Goal: Transaction & Acquisition: Obtain resource

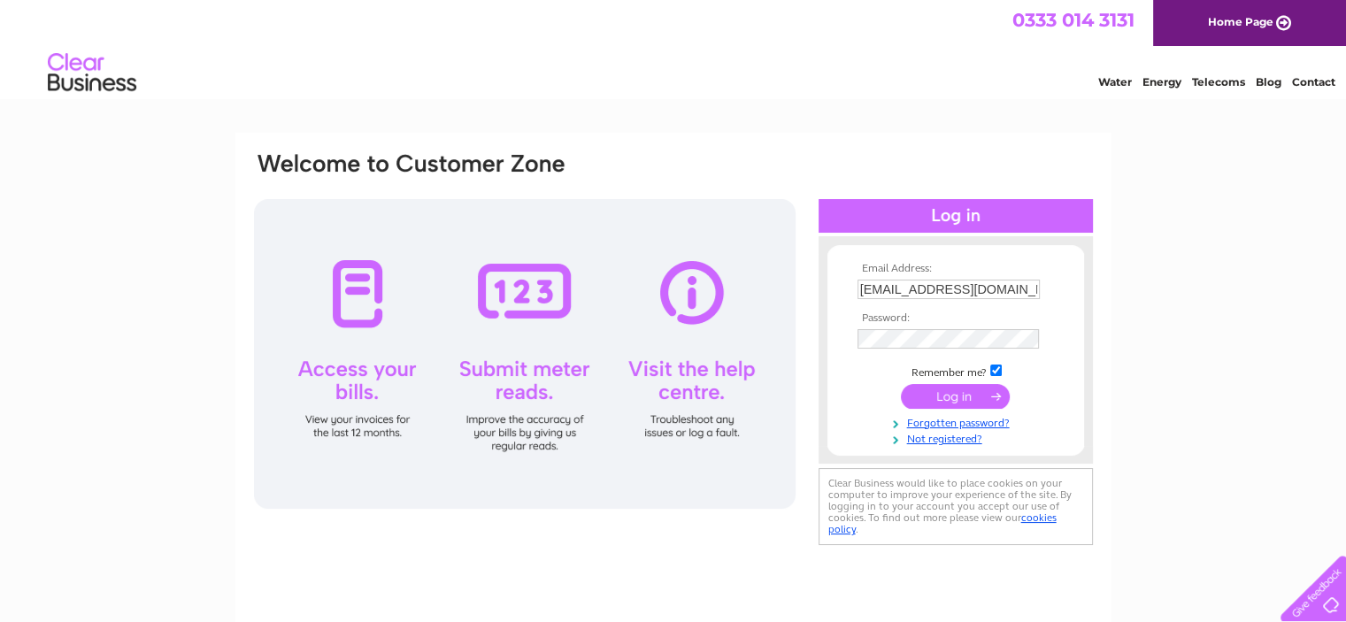
click at [959, 397] on input "submit" at bounding box center [955, 396] width 109 height 25
click at [952, 395] on input "submit" at bounding box center [955, 396] width 109 height 25
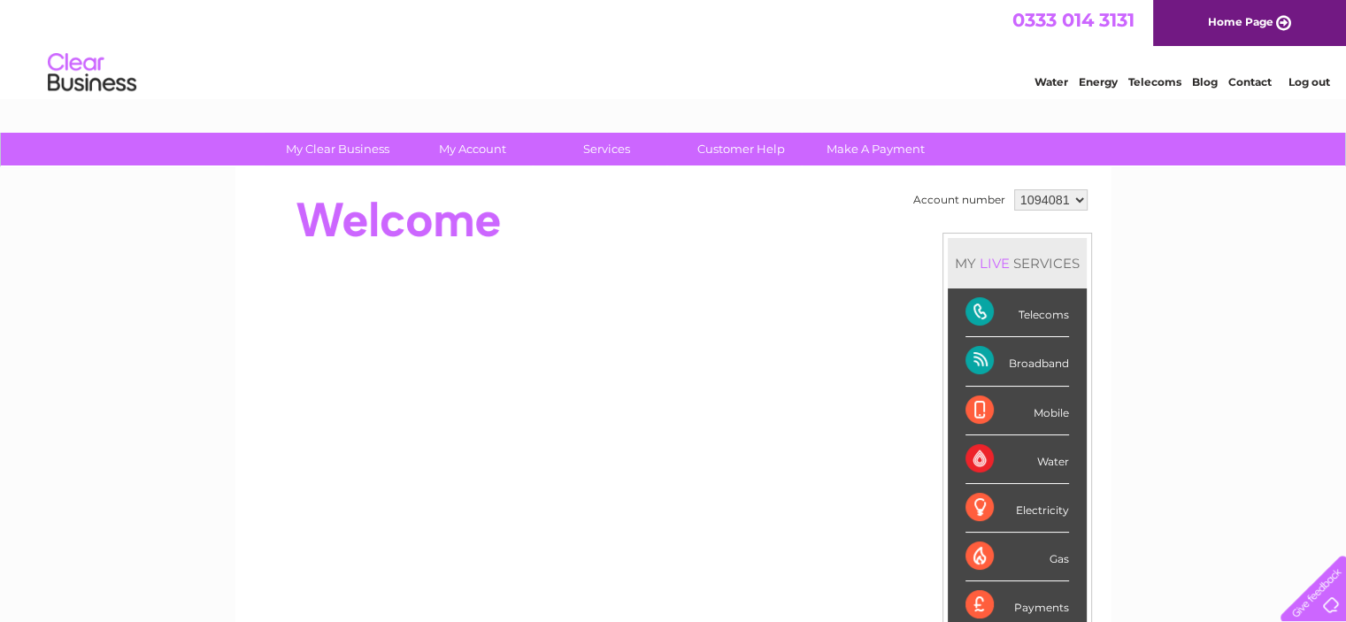
click at [1046, 456] on div "Water" at bounding box center [1018, 459] width 104 height 49
click at [988, 456] on div "Water" at bounding box center [1018, 459] width 104 height 49
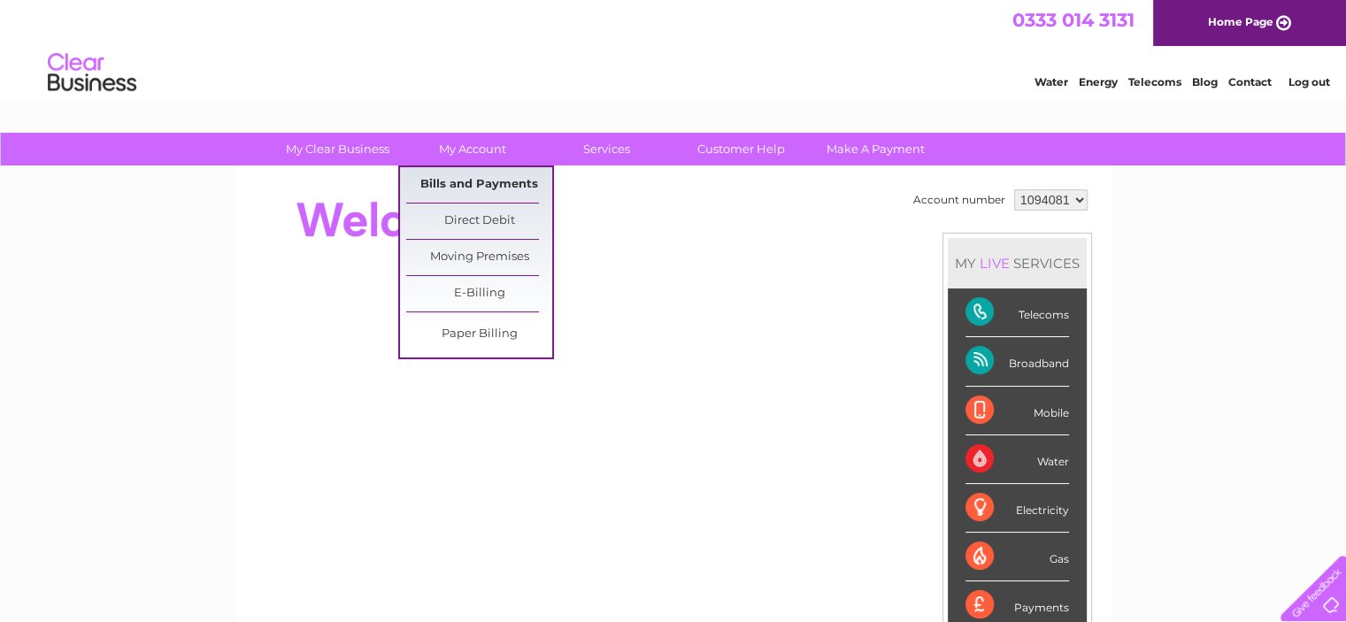
click at [468, 182] on link "Bills and Payments" at bounding box center [479, 184] width 146 height 35
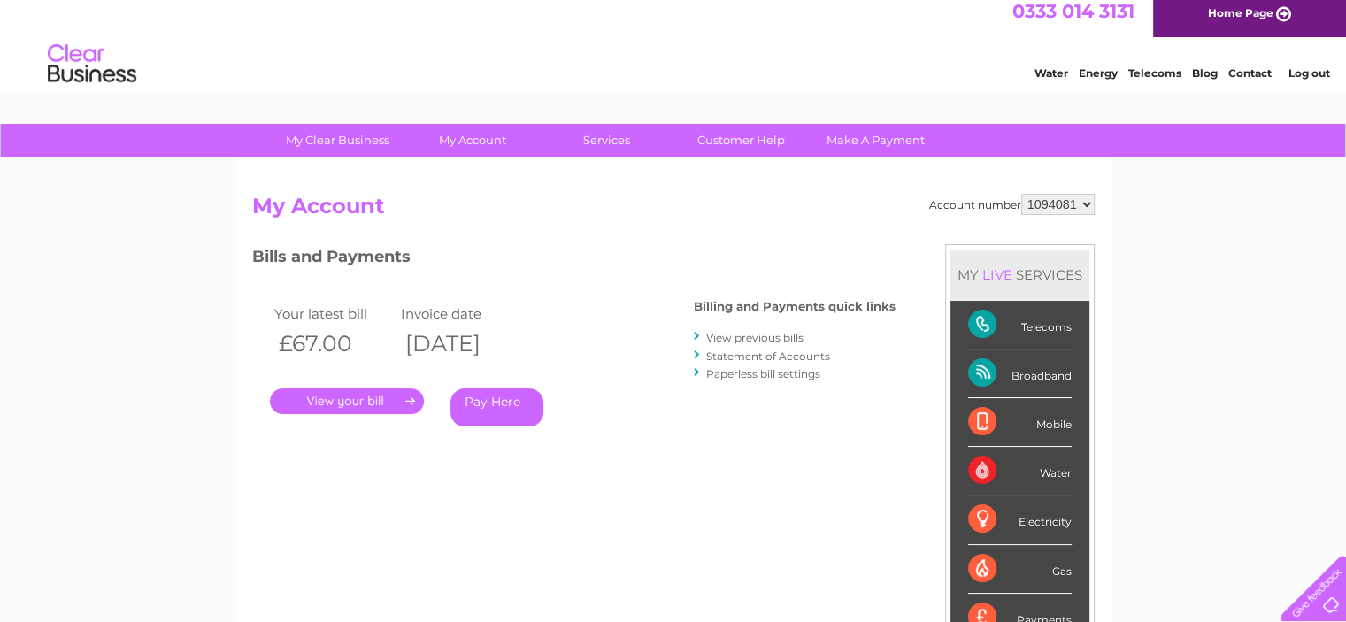
scroll to position [11, 0]
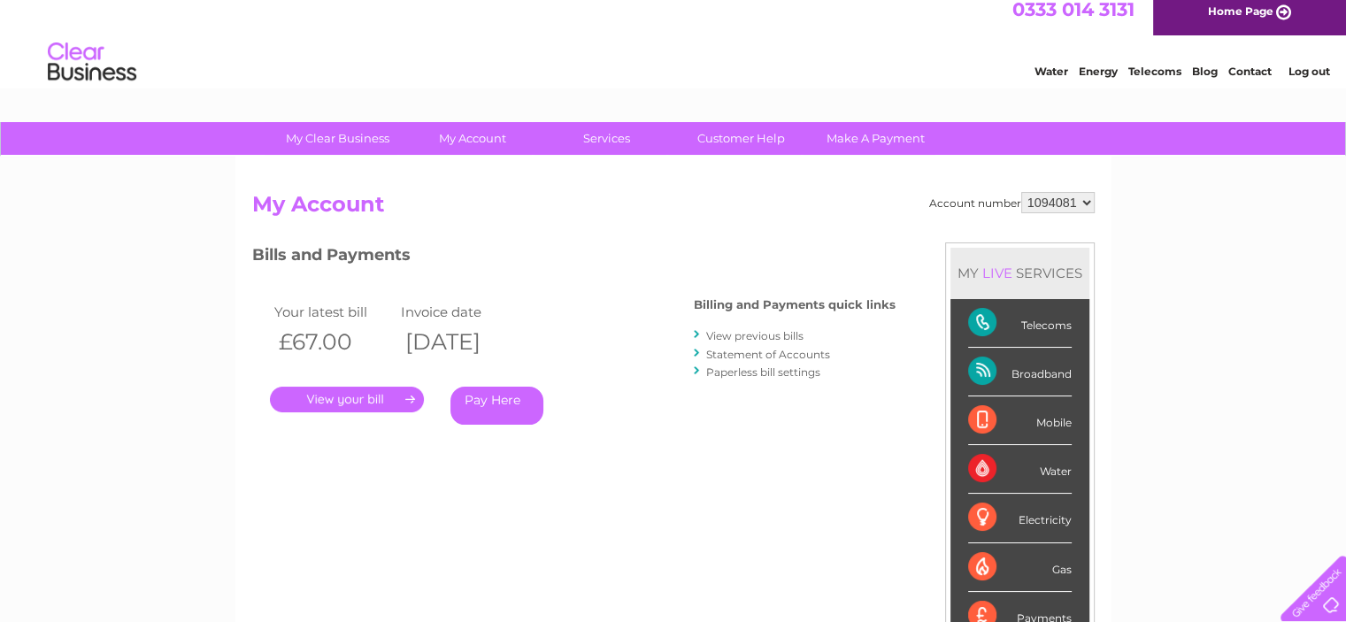
click at [358, 400] on link "." at bounding box center [347, 400] width 154 height 26
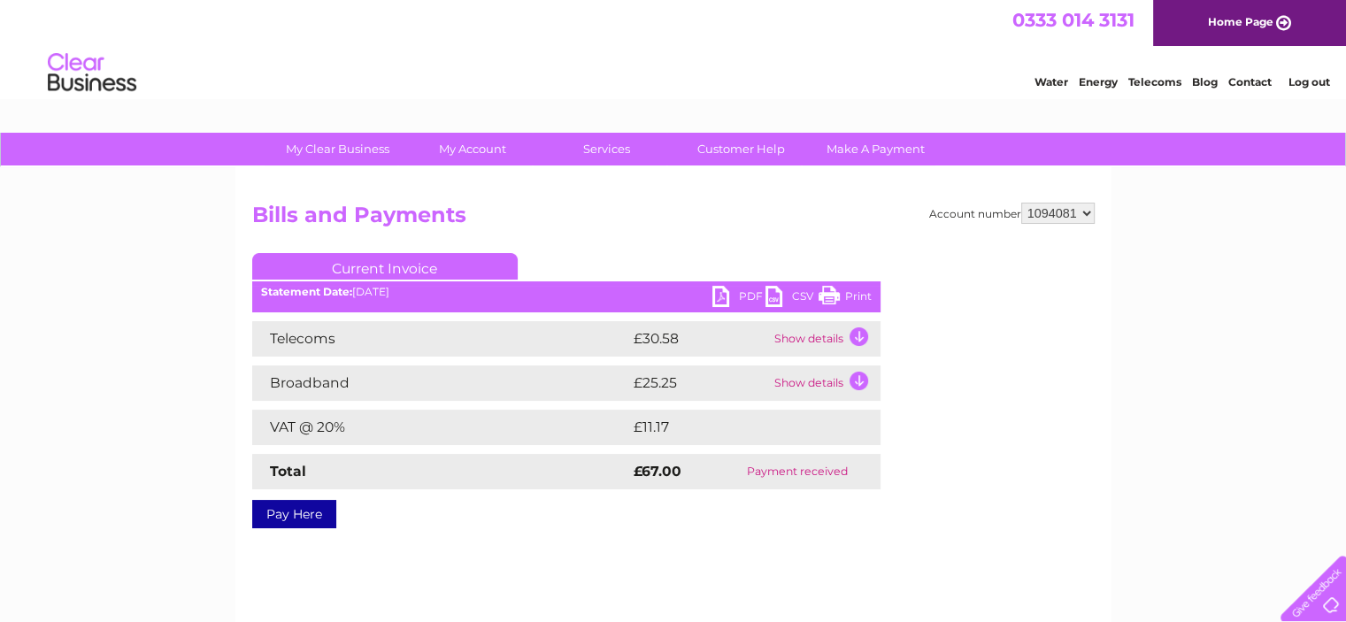
click at [737, 293] on link "PDF" at bounding box center [738, 299] width 53 height 26
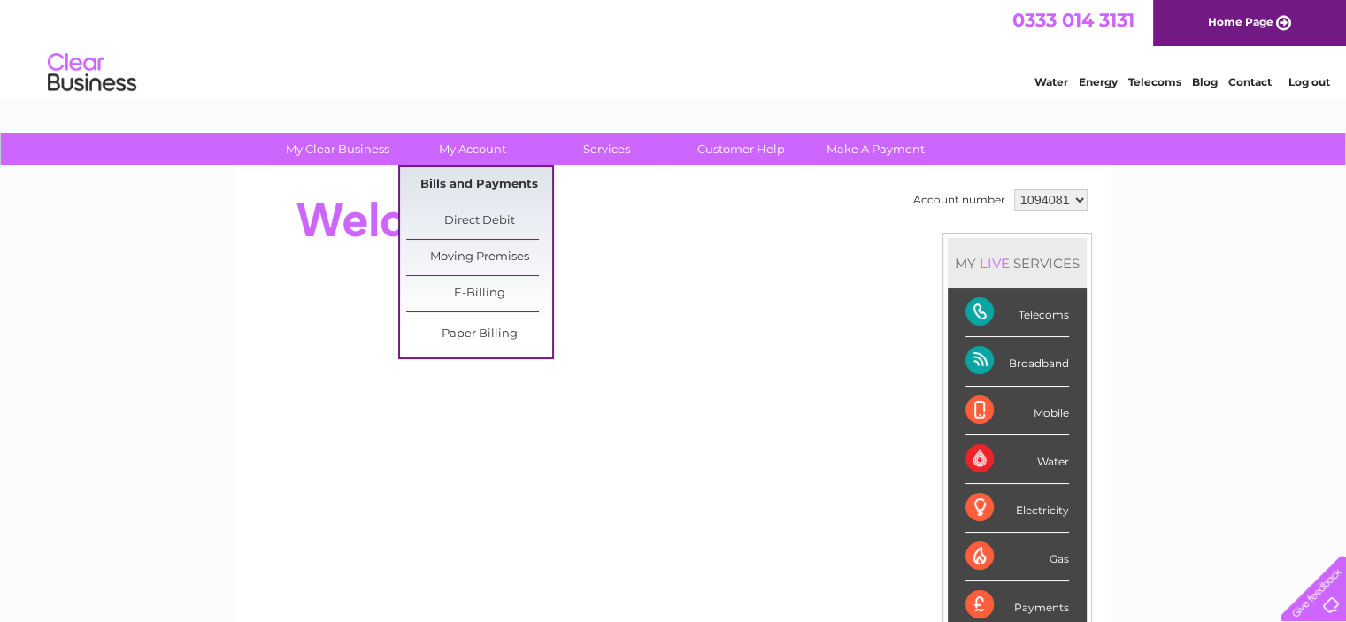
click at [452, 181] on link "Bills and Payments" at bounding box center [479, 184] width 146 height 35
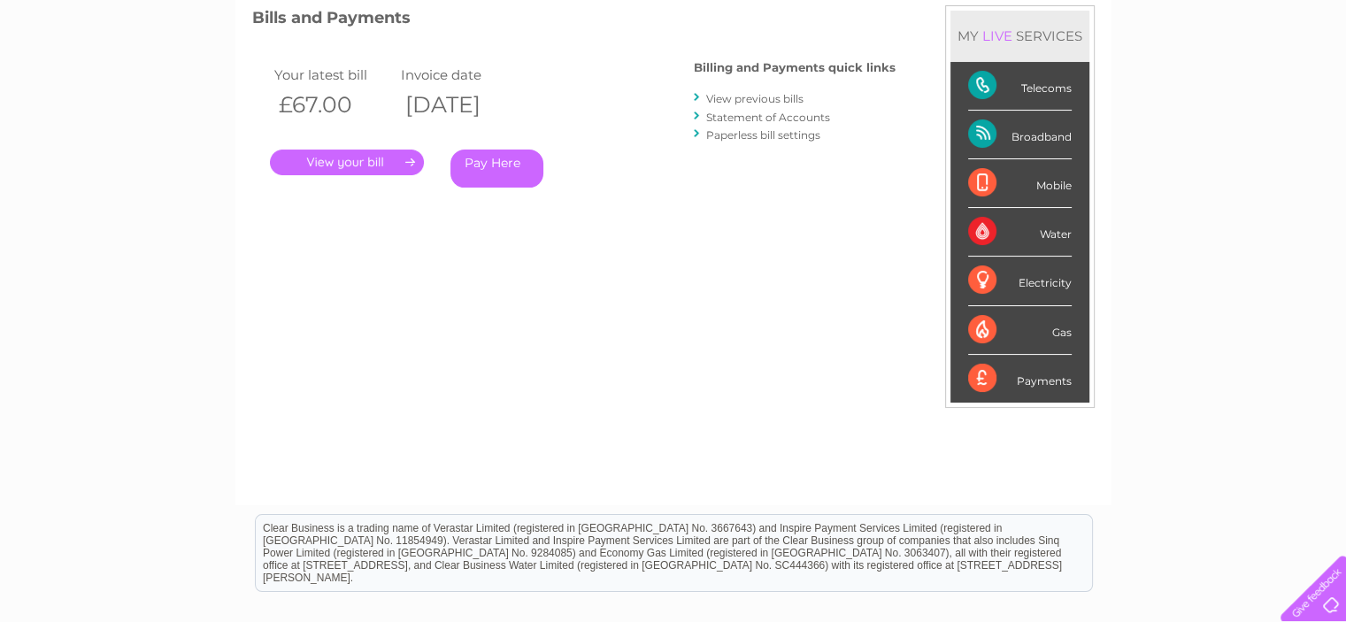
scroll to position [243, 0]
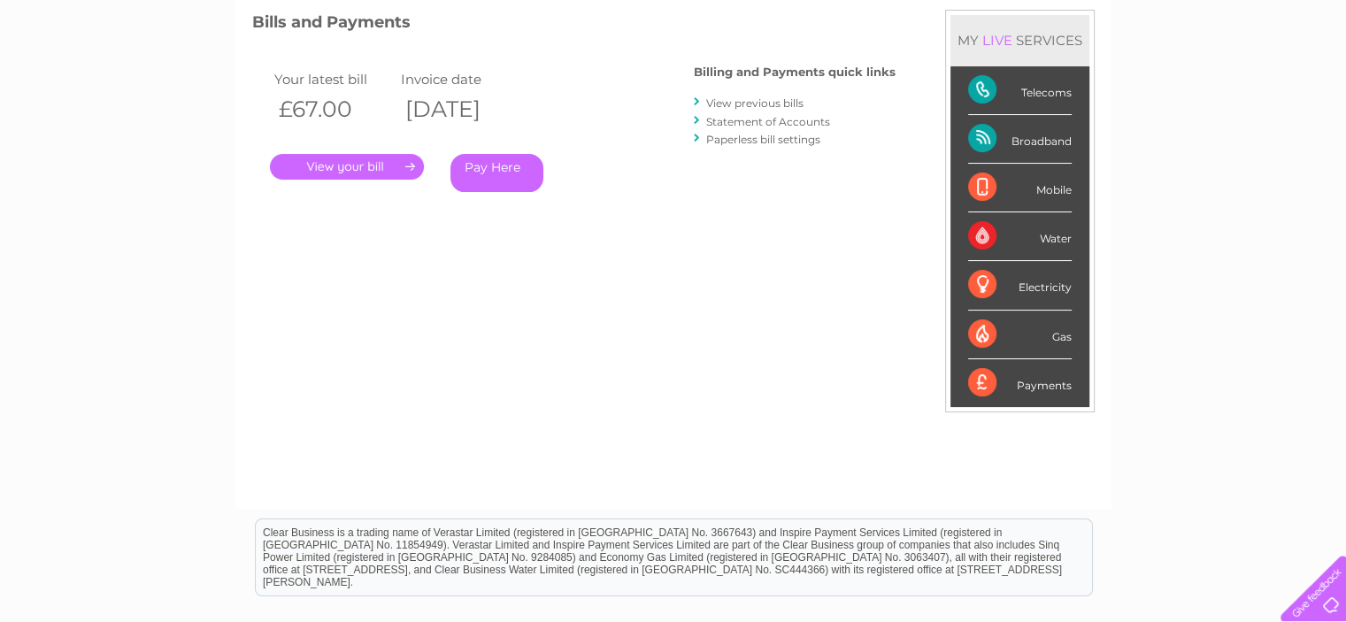
click at [1056, 238] on div "Water" at bounding box center [1020, 236] width 104 height 49
click at [1053, 281] on div "Electricity" at bounding box center [1020, 285] width 104 height 49
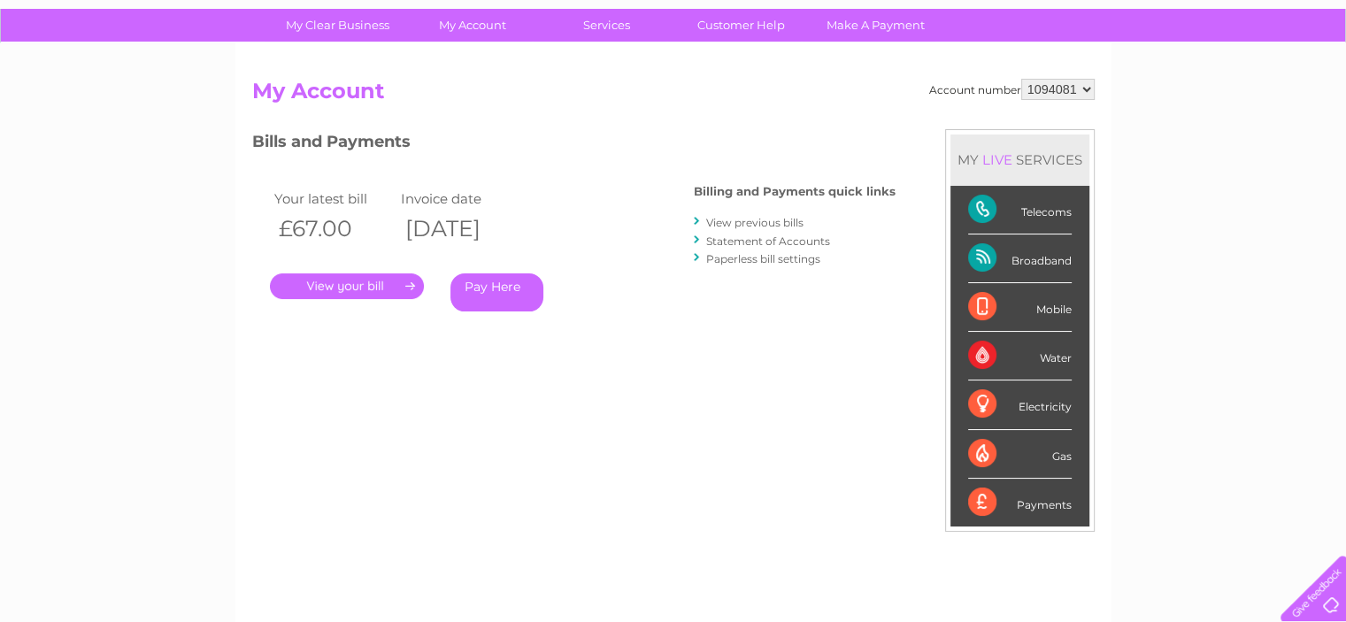
scroll to position [81, 0]
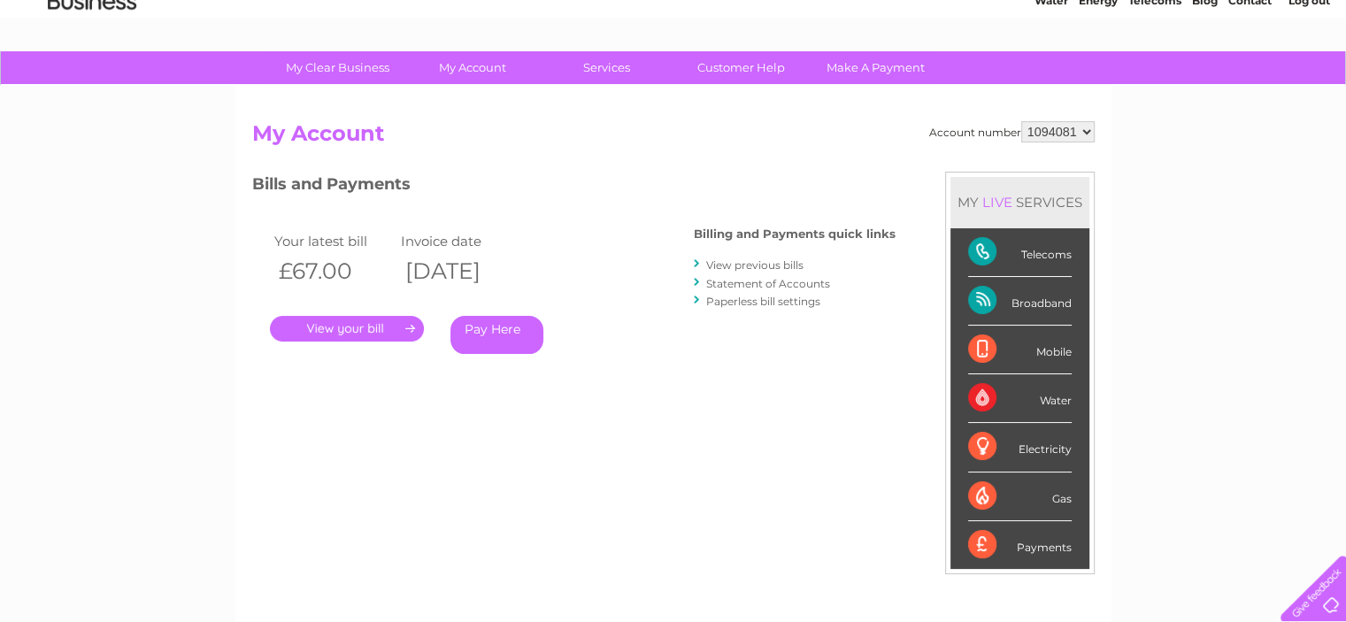
click at [1035, 131] on select "1094081" at bounding box center [1057, 131] width 73 height 21
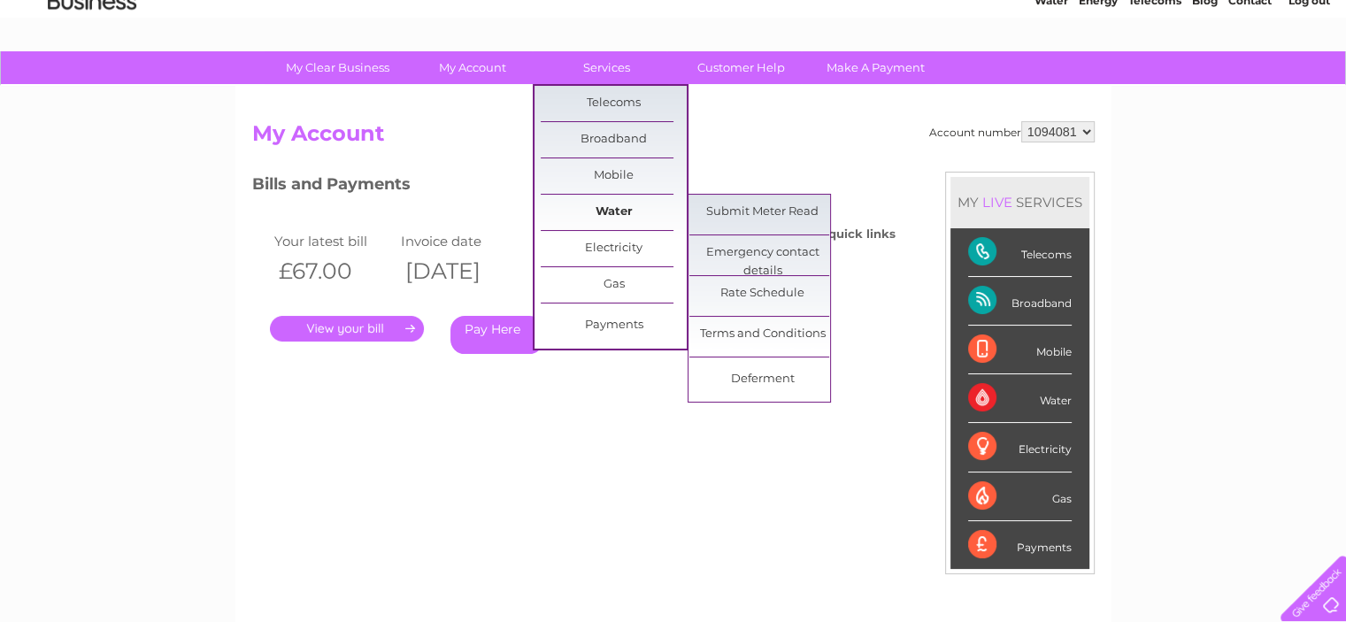
click at [630, 212] on link "Water" at bounding box center [614, 212] width 146 height 35
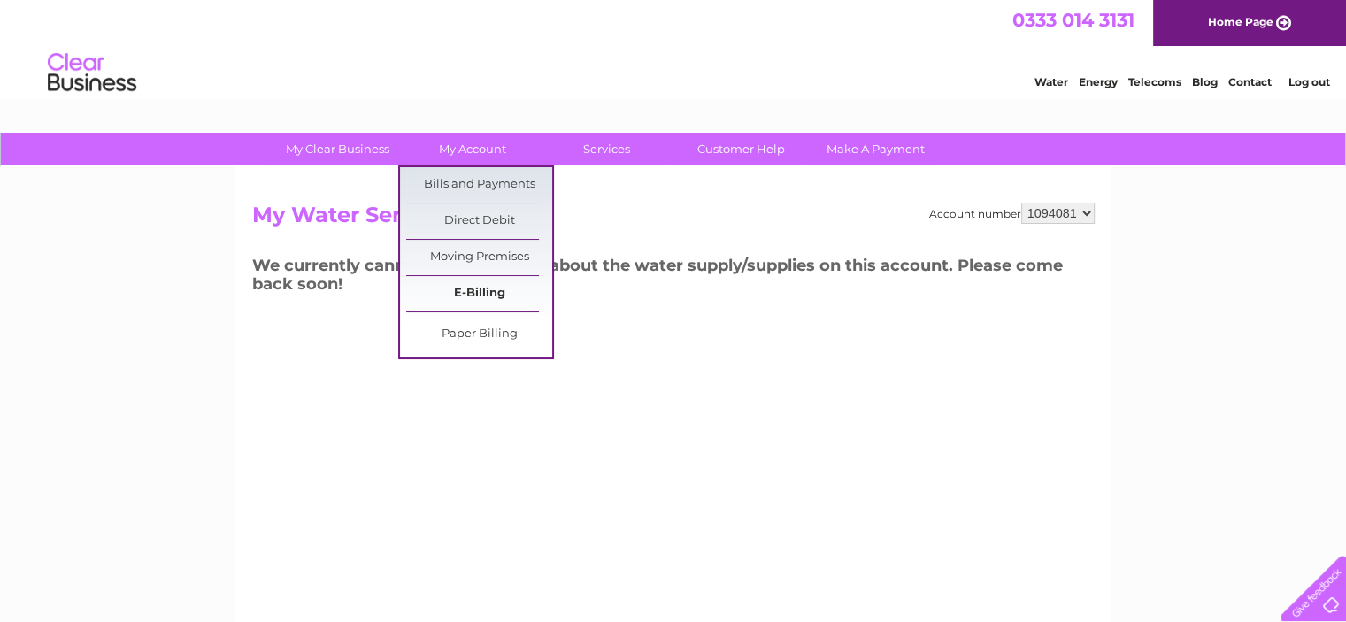
click at [478, 296] on link "E-Billing" at bounding box center [479, 293] width 146 height 35
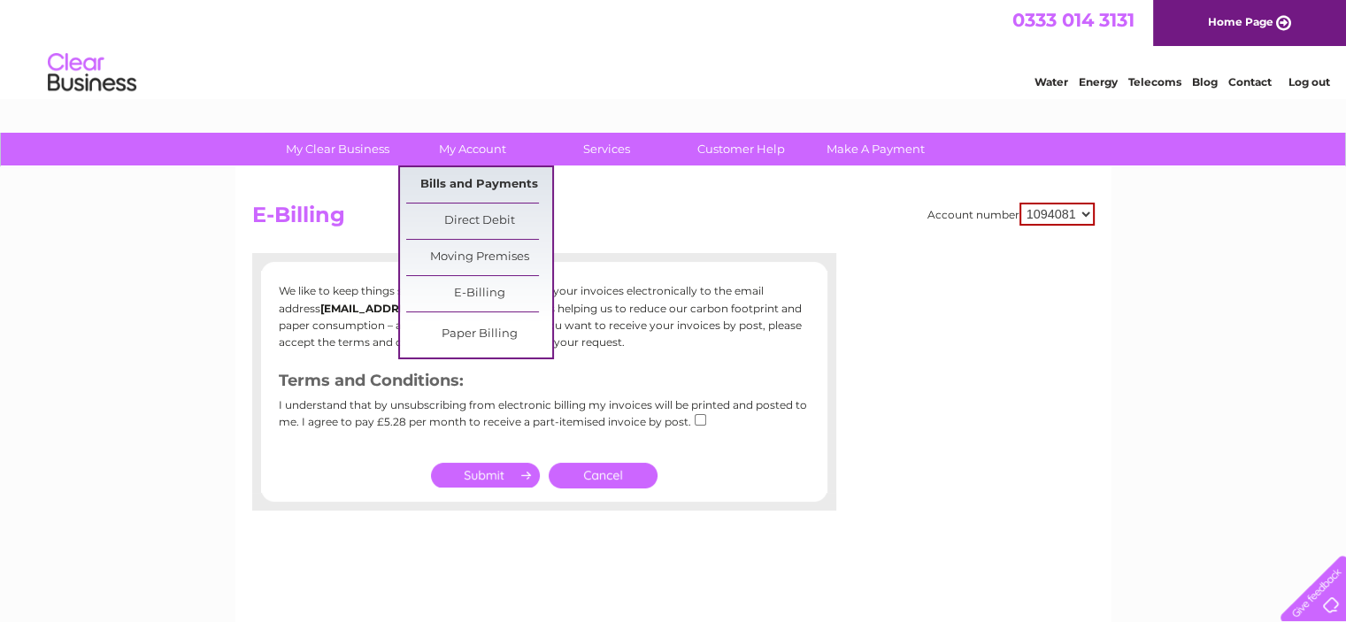
click at [452, 183] on link "Bills and Payments" at bounding box center [479, 184] width 146 height 35
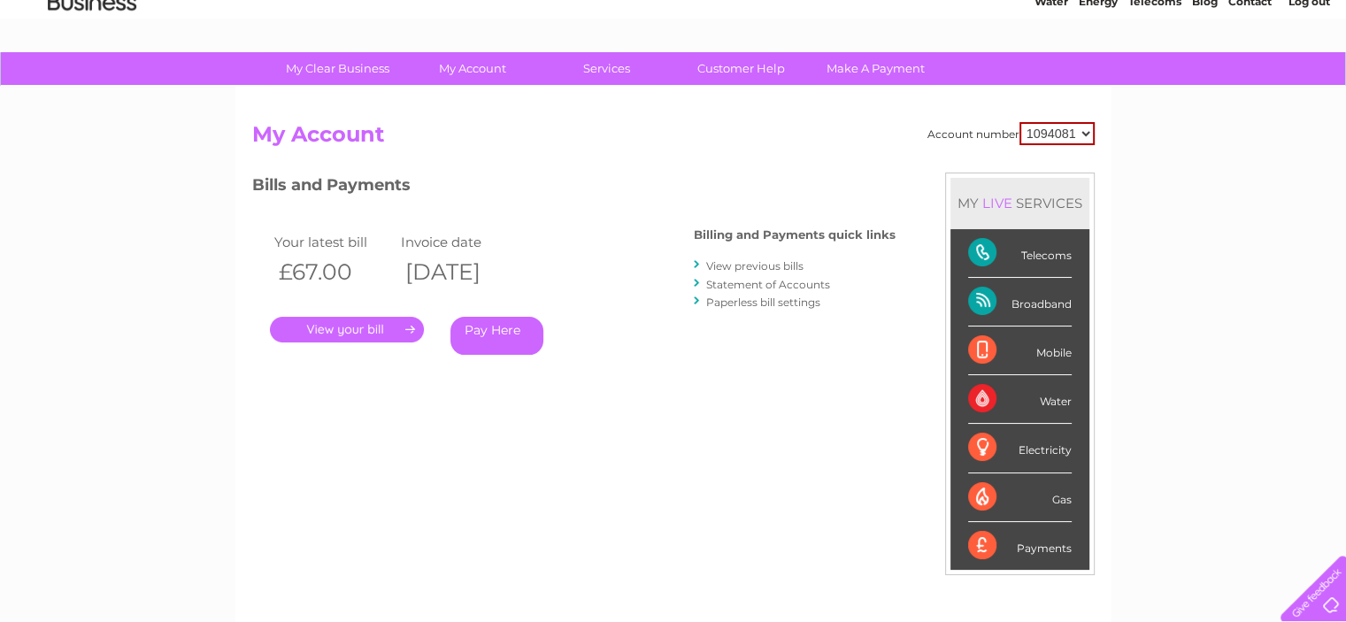
scroll to position [81, 0]
click at [1024, 445] on div "Electricity" at bounding box center [1020, 447] width 104 height 49
click at [976, 446] on div "Electricity" at bounding box center [1020, 447] width 104 height 49
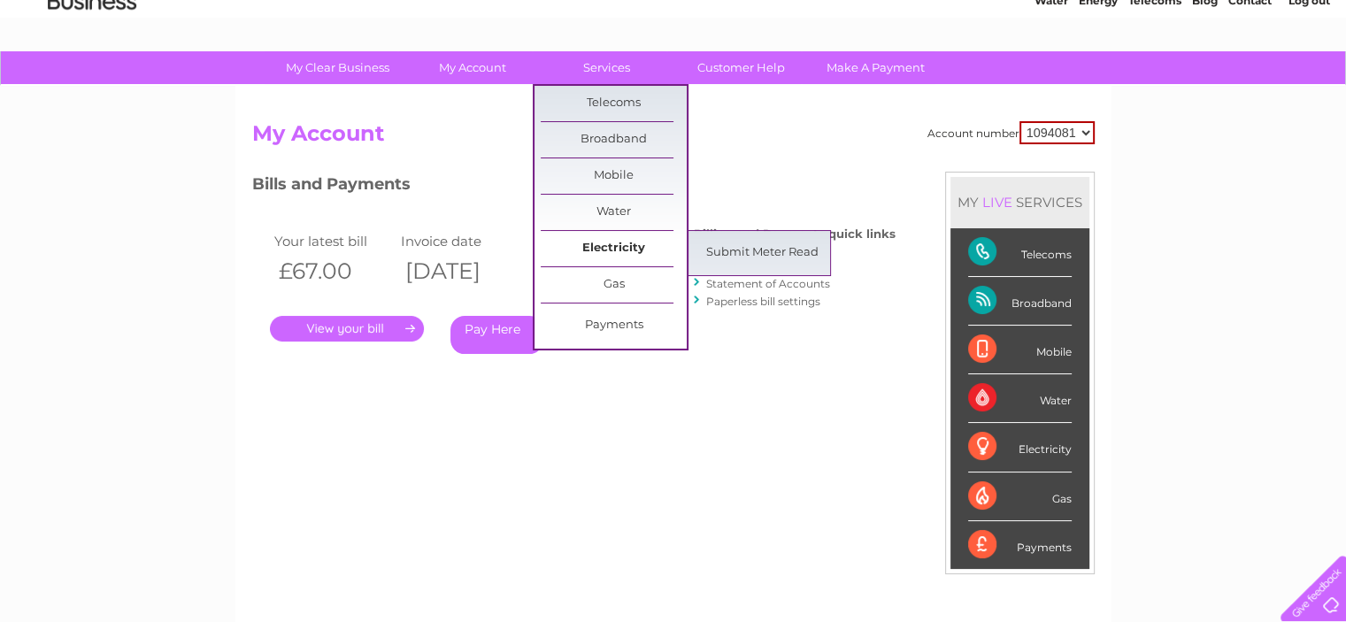
click at [614, 241] on link "Electricity" at bounding box center [614, 248] width 146 height 35
